Goal: Task Accomplishment & Management: Use online tool/utility

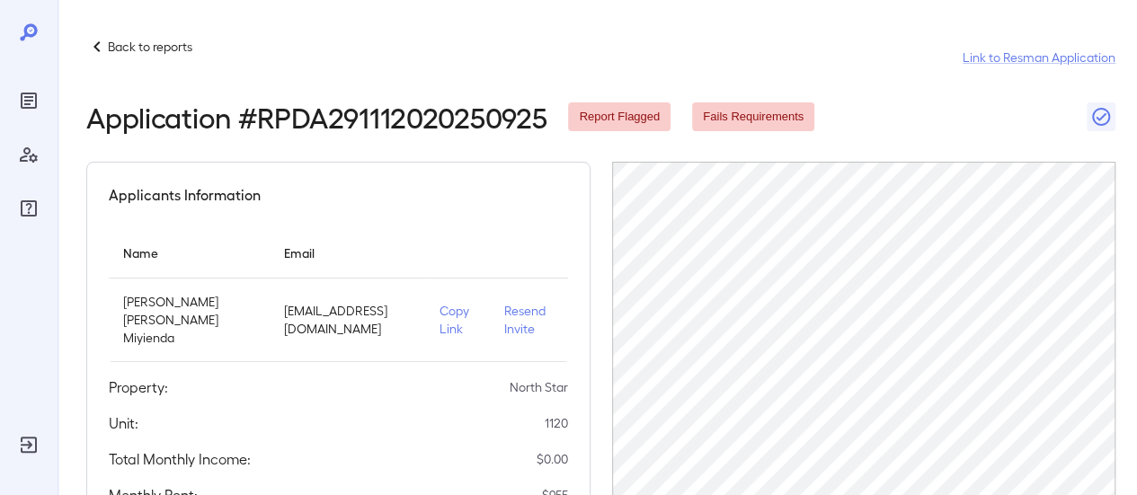
click at [108, 44] on p "Back to reports" at bounding box center [150, 47] width 85 height 18
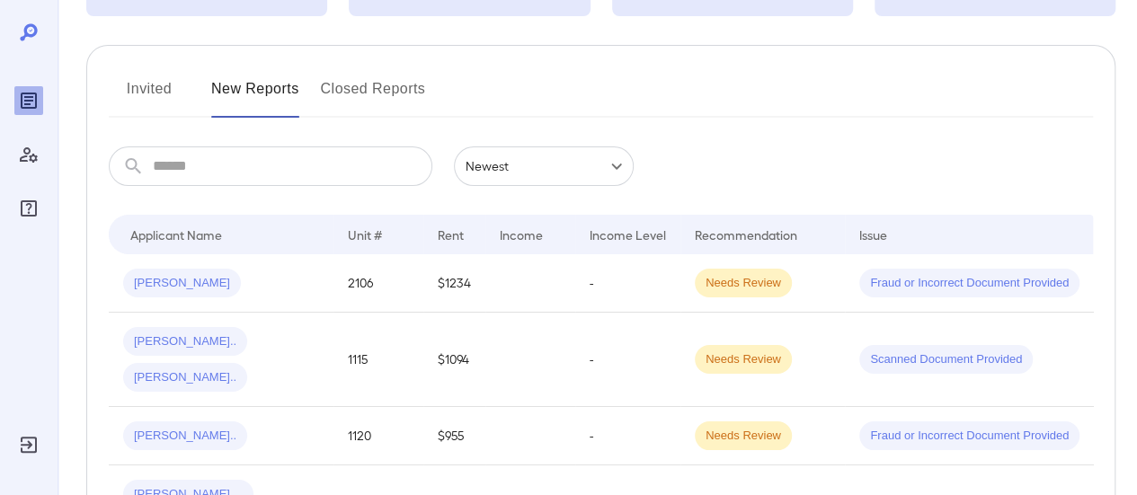
scroll to position [180, 0]
click at [343, 165] on input "text" at bounding box center [293, 165] width 280 height 40
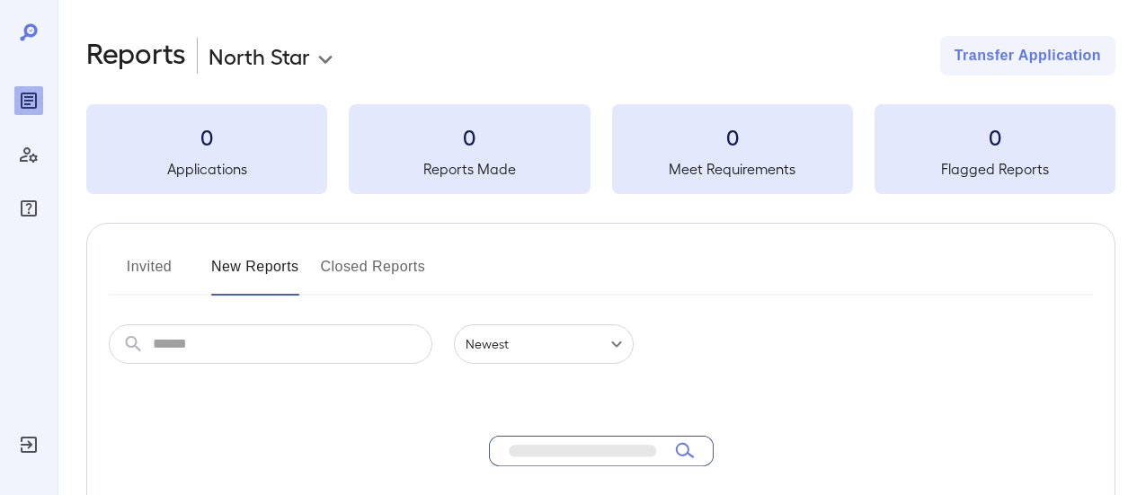
scroll to position [180, 0]
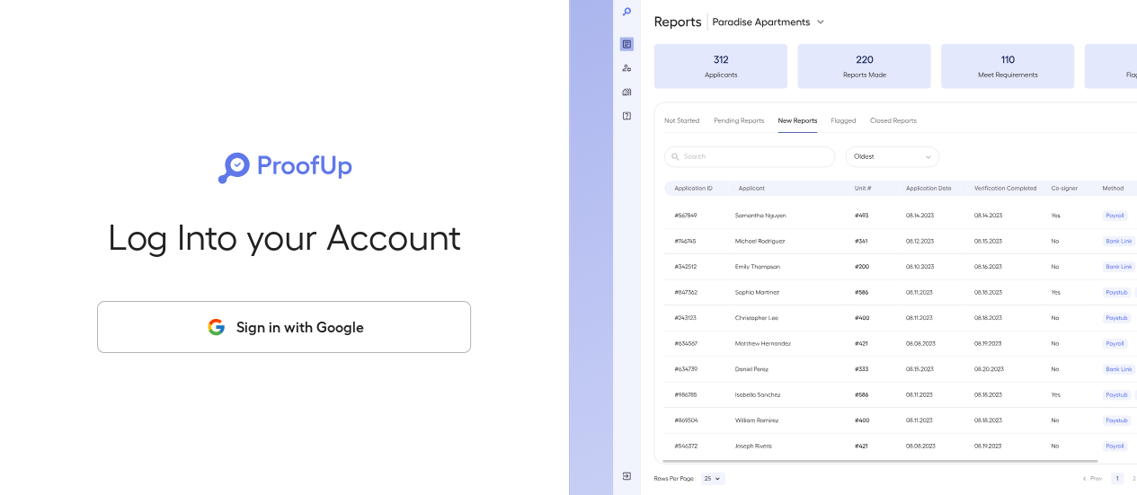
click at [428, 334] on button "Sign in with Google" at bounding box center [284, 327] width 374 height 52
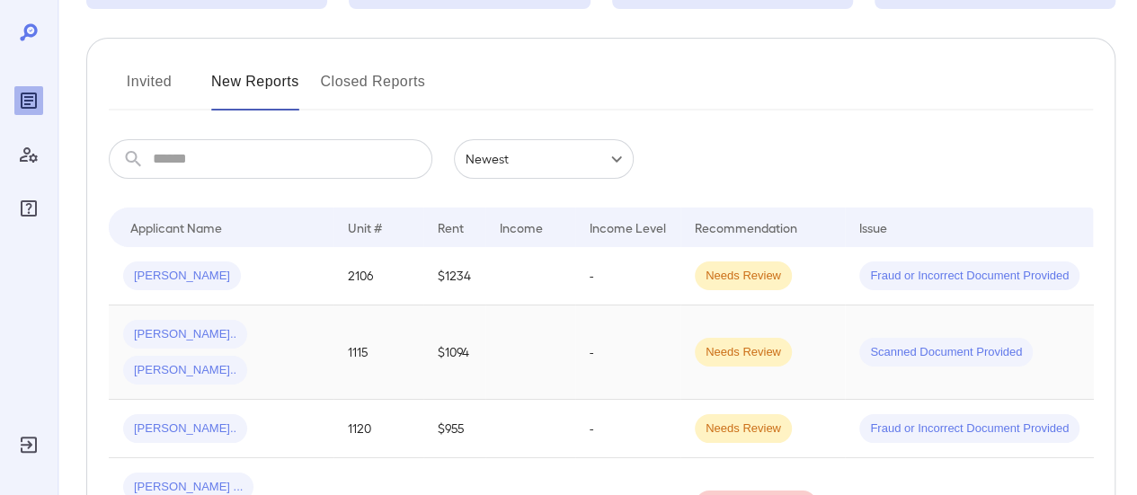
scroll to position [270, 0]
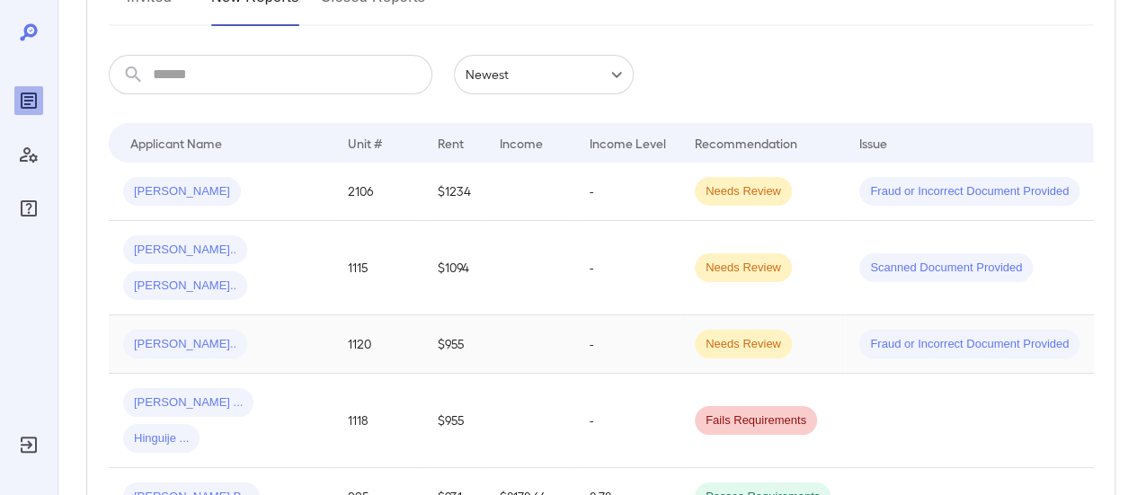
click at [229, 330] on div "[PERSON_NAME].." at bounding box center [221, 344] width 196 height 29
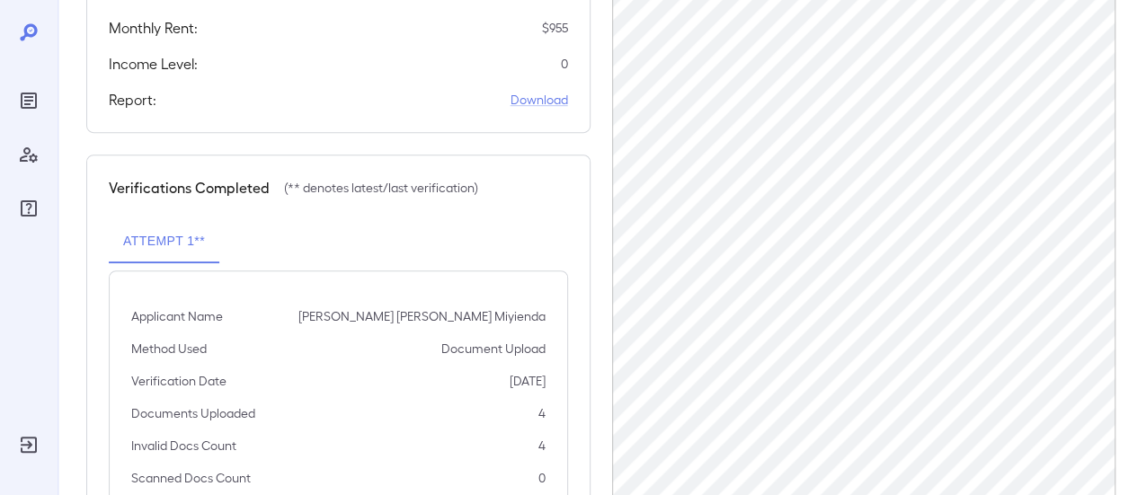
scroll to position [358, 0]
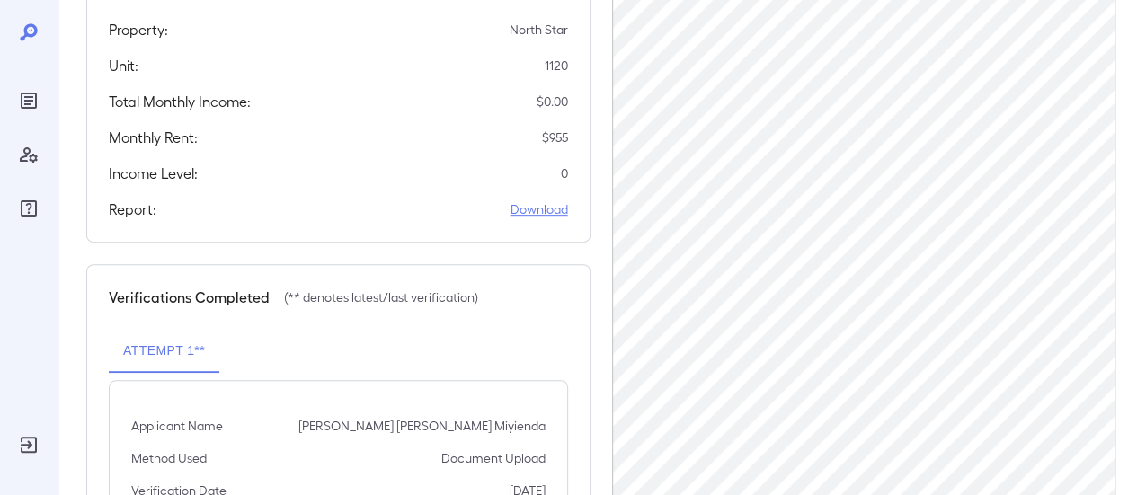
click at [552, 213] on link "Download" at bounding box center [540, 210] width 58 height 18
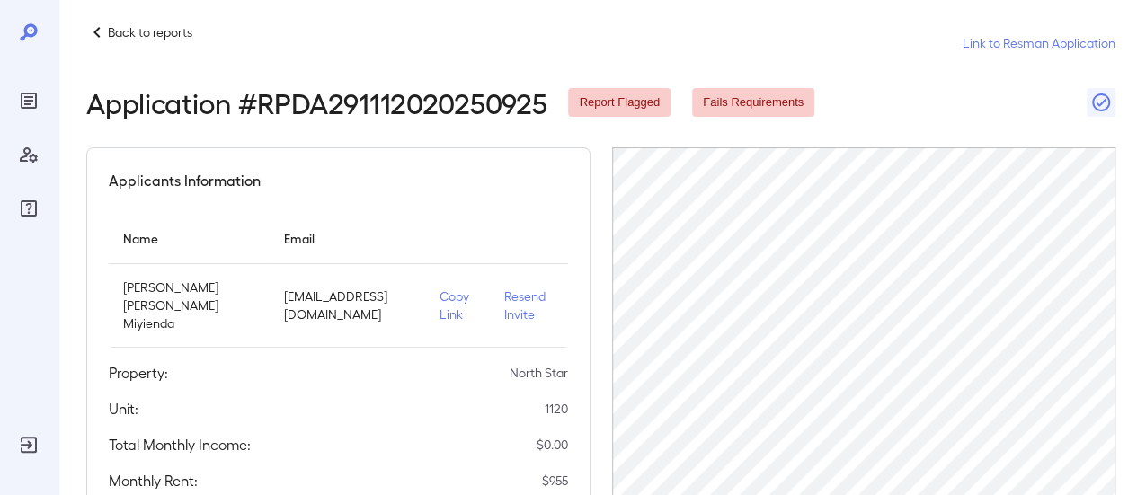
scroll to position [0, 0]
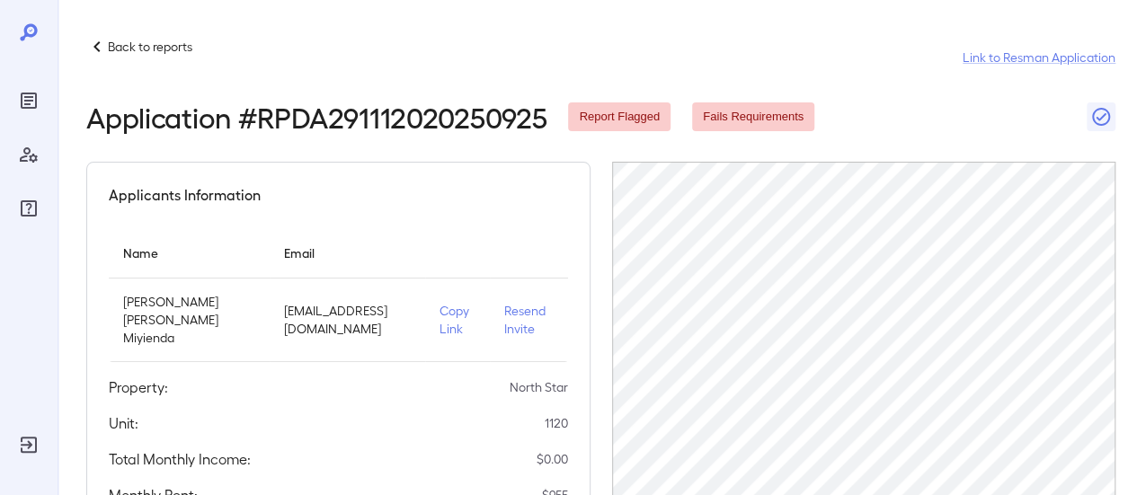
click at [443, 317] on p "Copy Link" at bounding box center [458, 320] width 36 height 36
click at [120, 40] on p "Back to reports" at bounding box center [150, 47] width 85 height 18
